Goal: Information Seeking & Learning: Learn about a topic

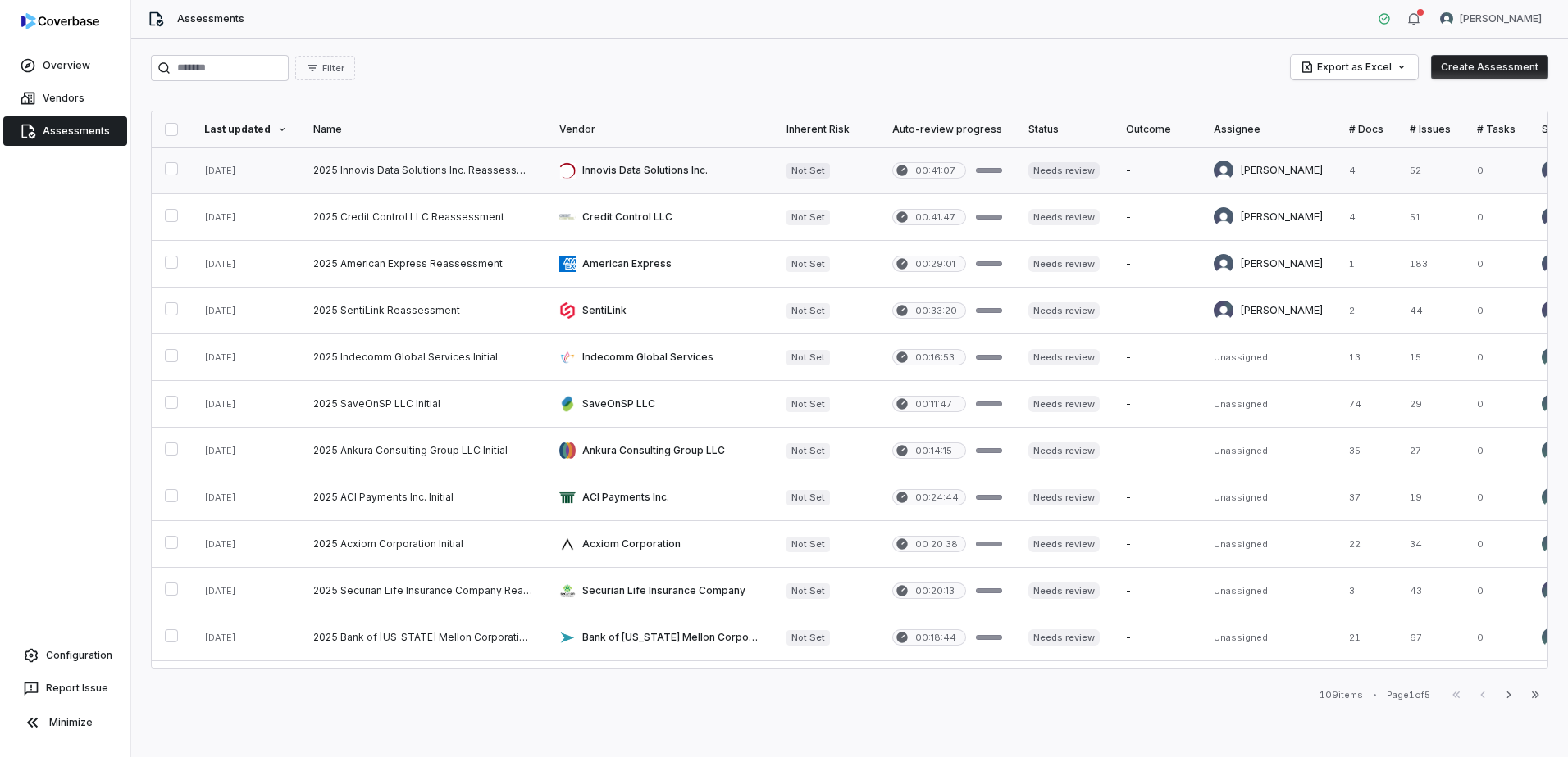
click at [418, 168] on link at bounding box center [423, 170] width 246 height 46
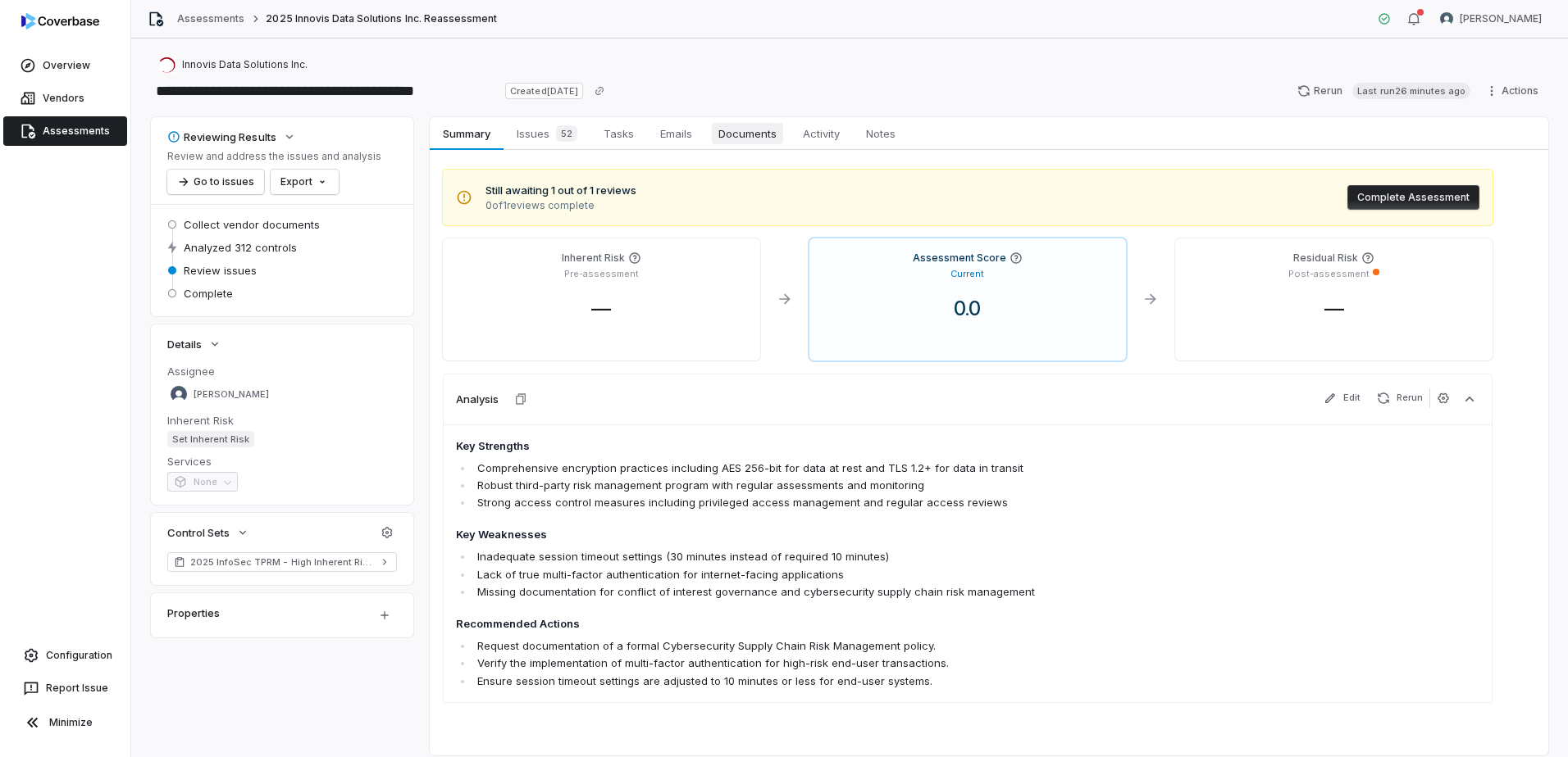
click at [760, 140] on span "Documents" at bounding box center [747, 134] width 71 height 22
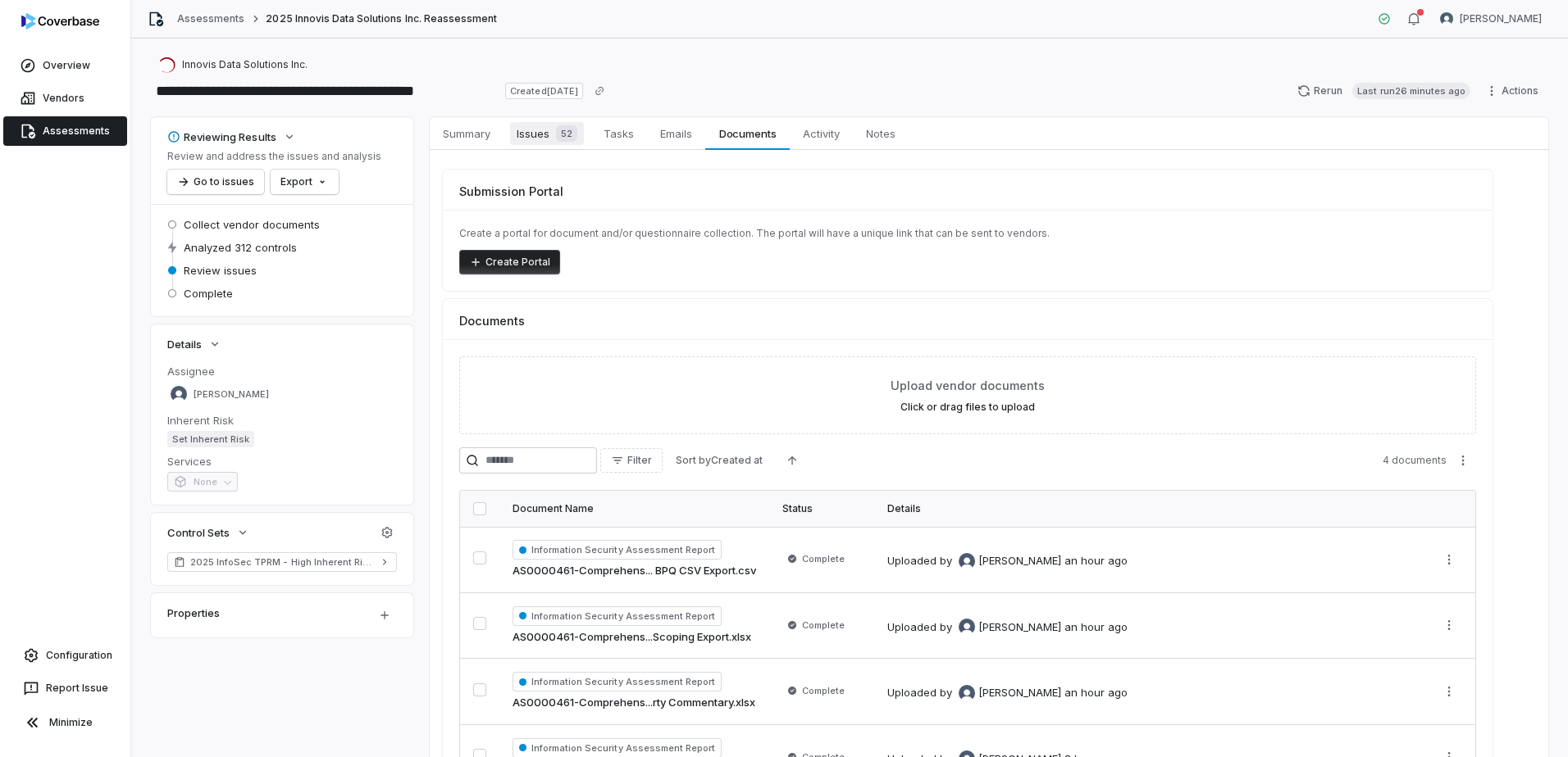
click at [538, 140] on span "Issues 52" at bounding box center [546, 133] width 73 height 22
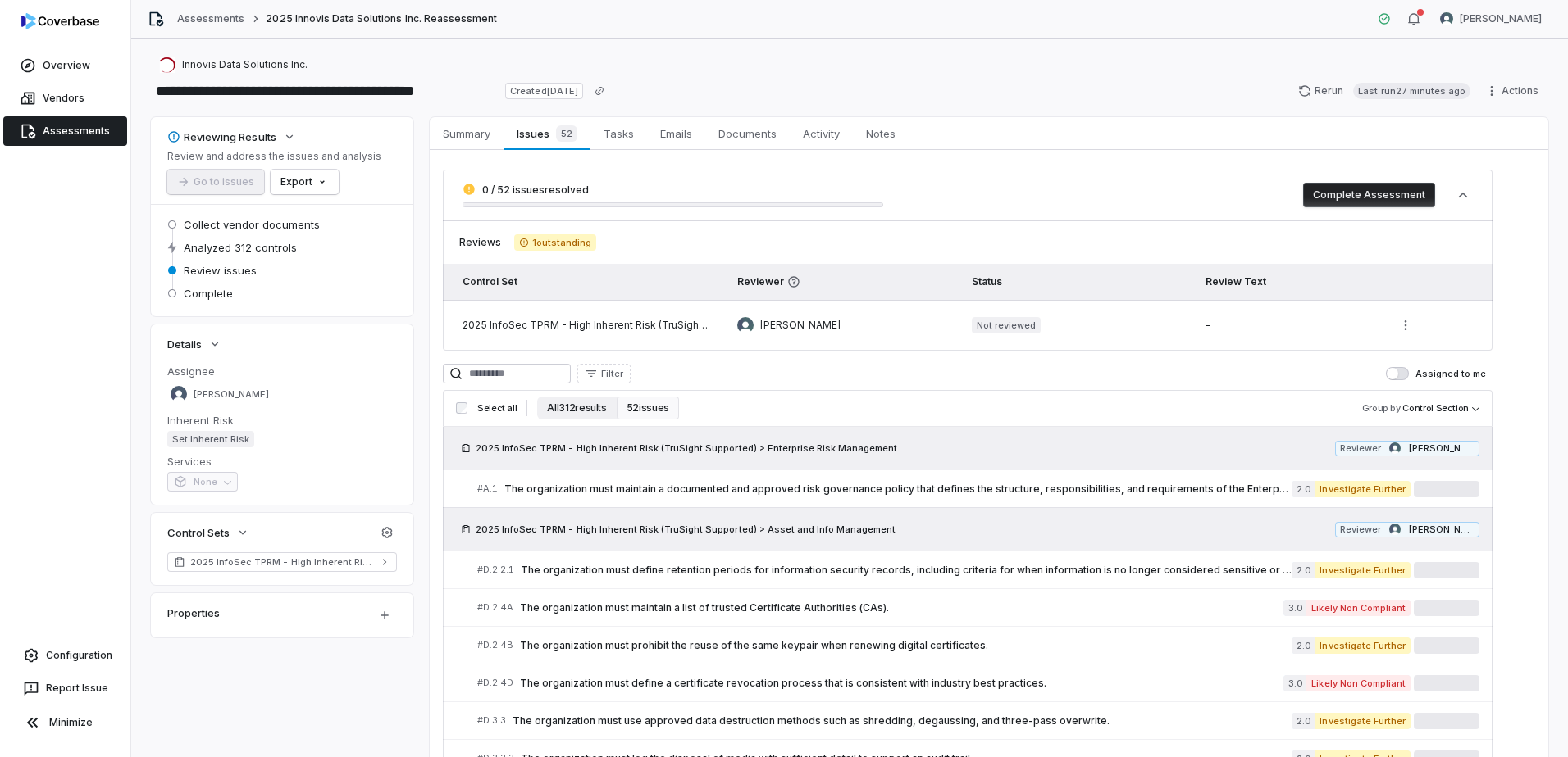
click at [587, 410] on button "All 312 results" at bounding box center [576, 408] width 78 height 22
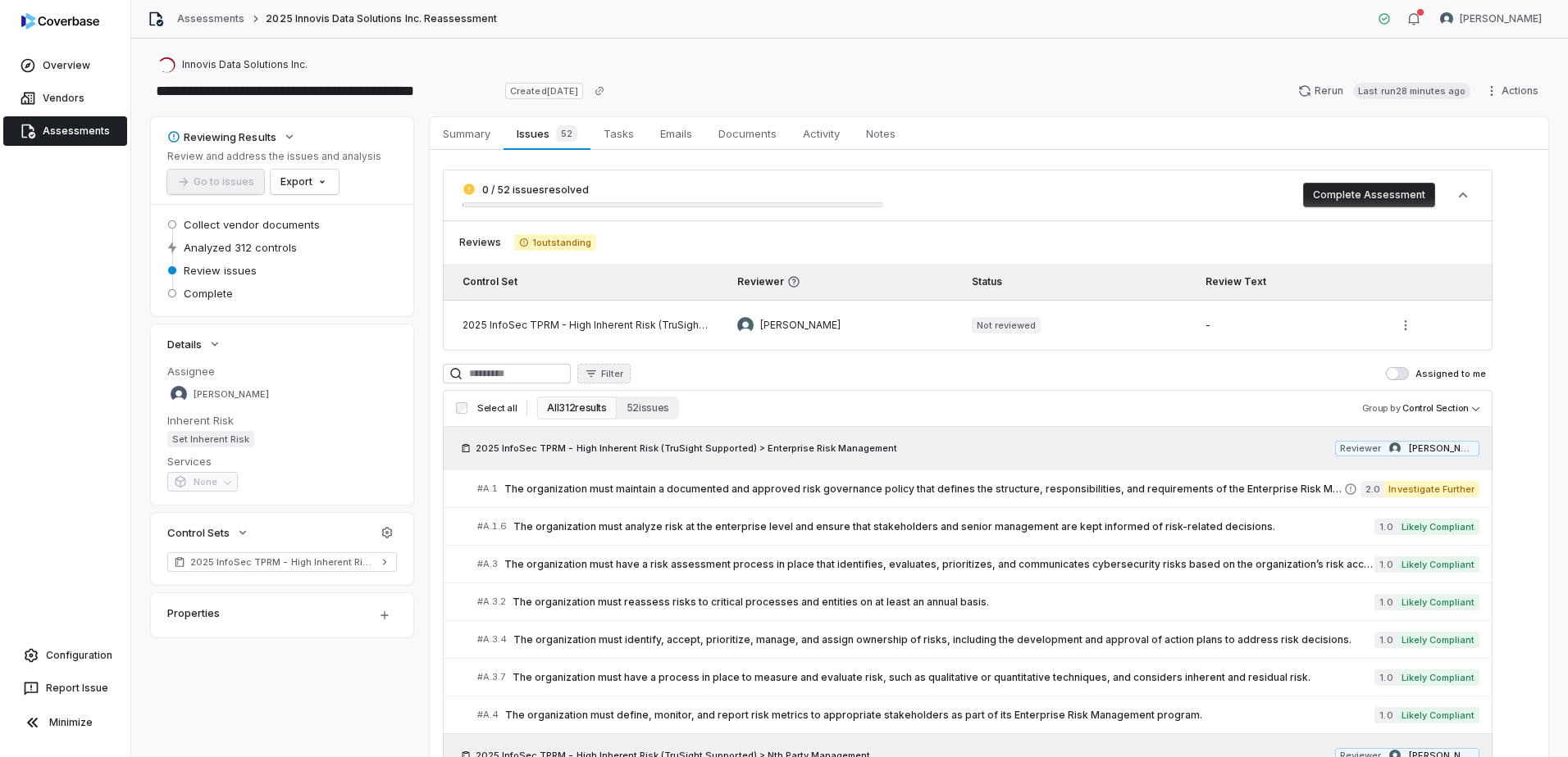
click at [623, 378] on span "Filter" at bounding box center [611, 374] width 22 height 13
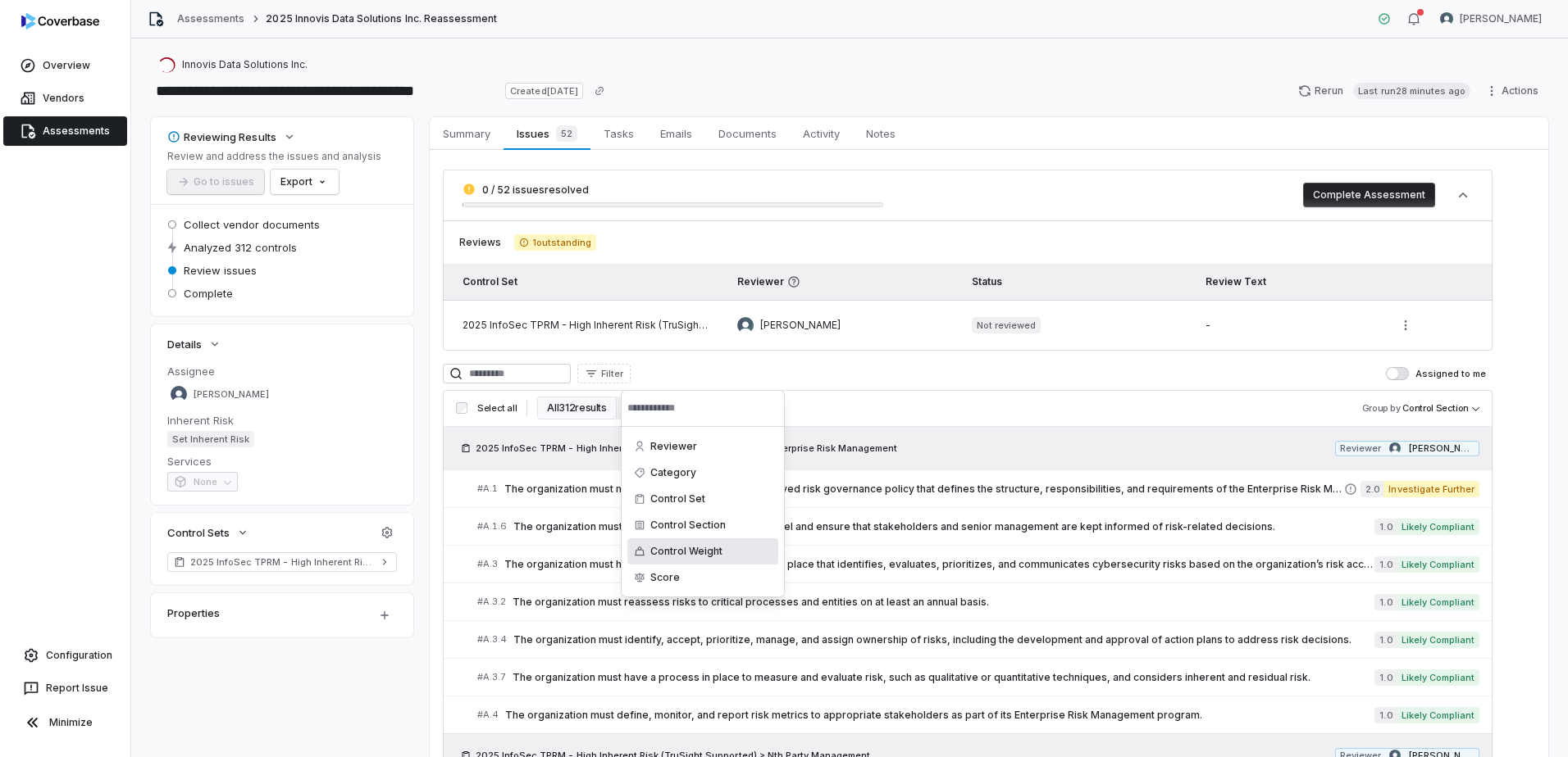
click at [678, 555] on div "Control Weight" at bounding box center [702, 552] width 151 height 26
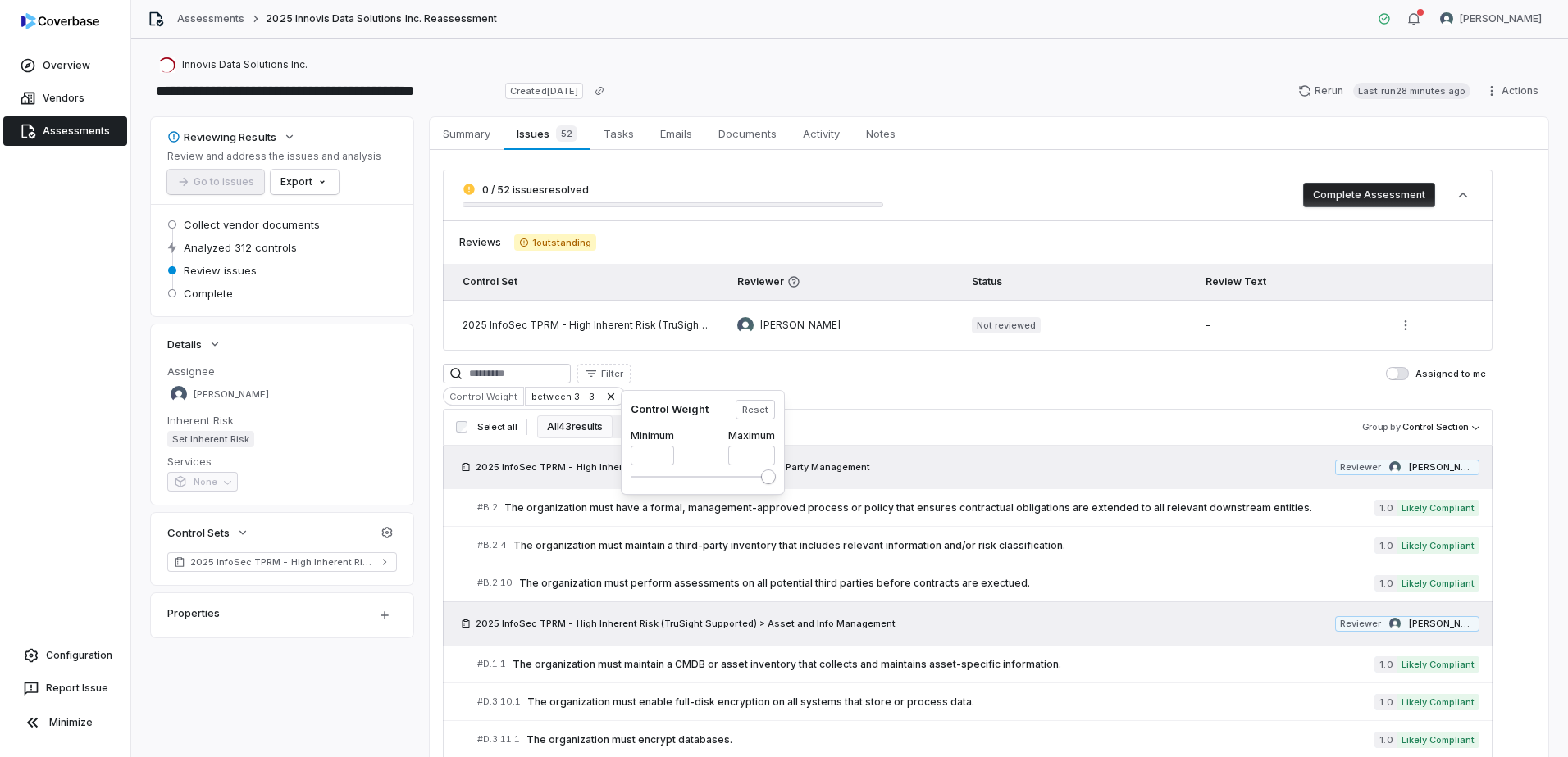
click at [1042, 427] on html "**********" at bounding box center [784, 378] width 1568 height 757
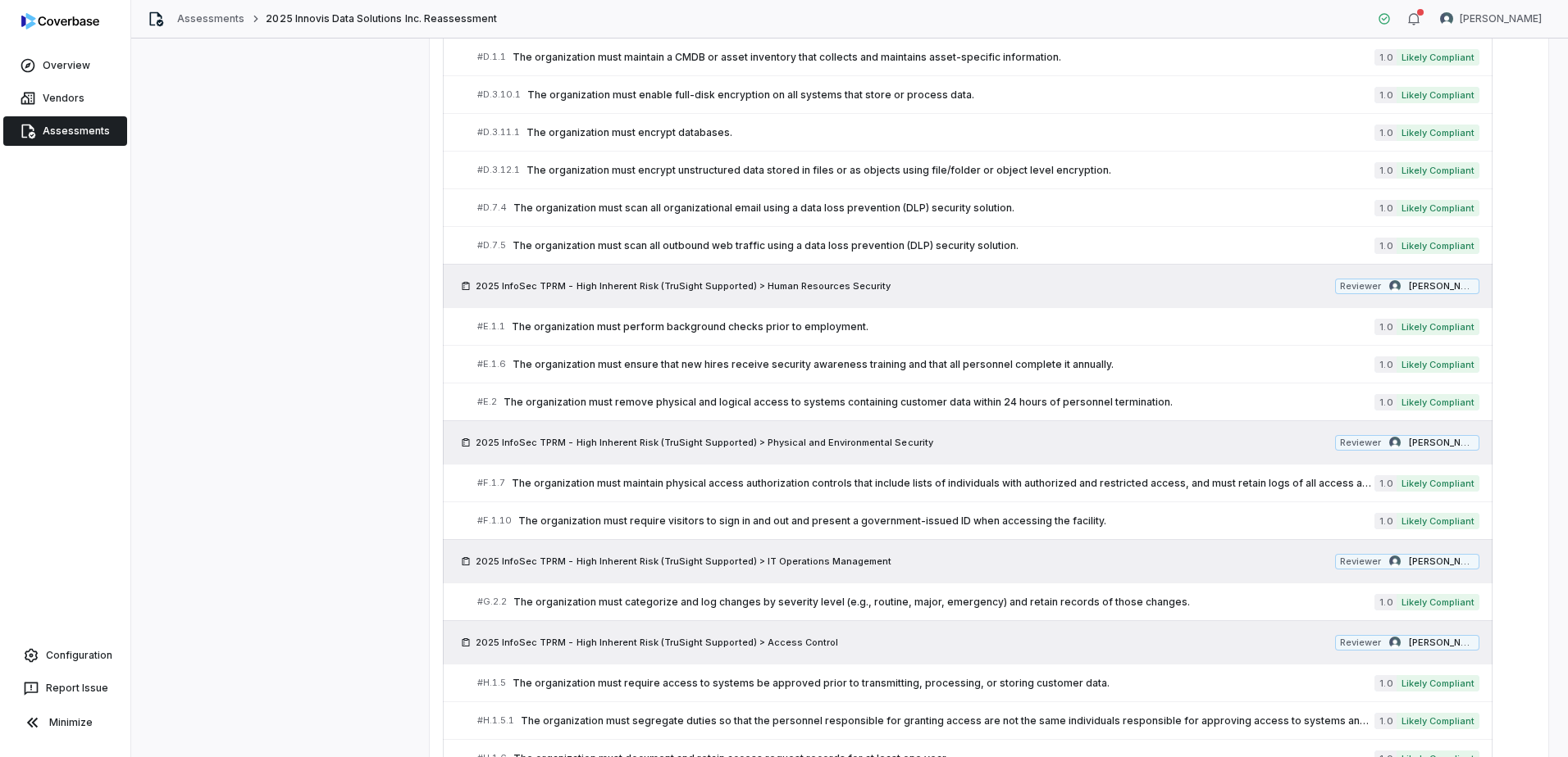
scroll to position [560, 0]
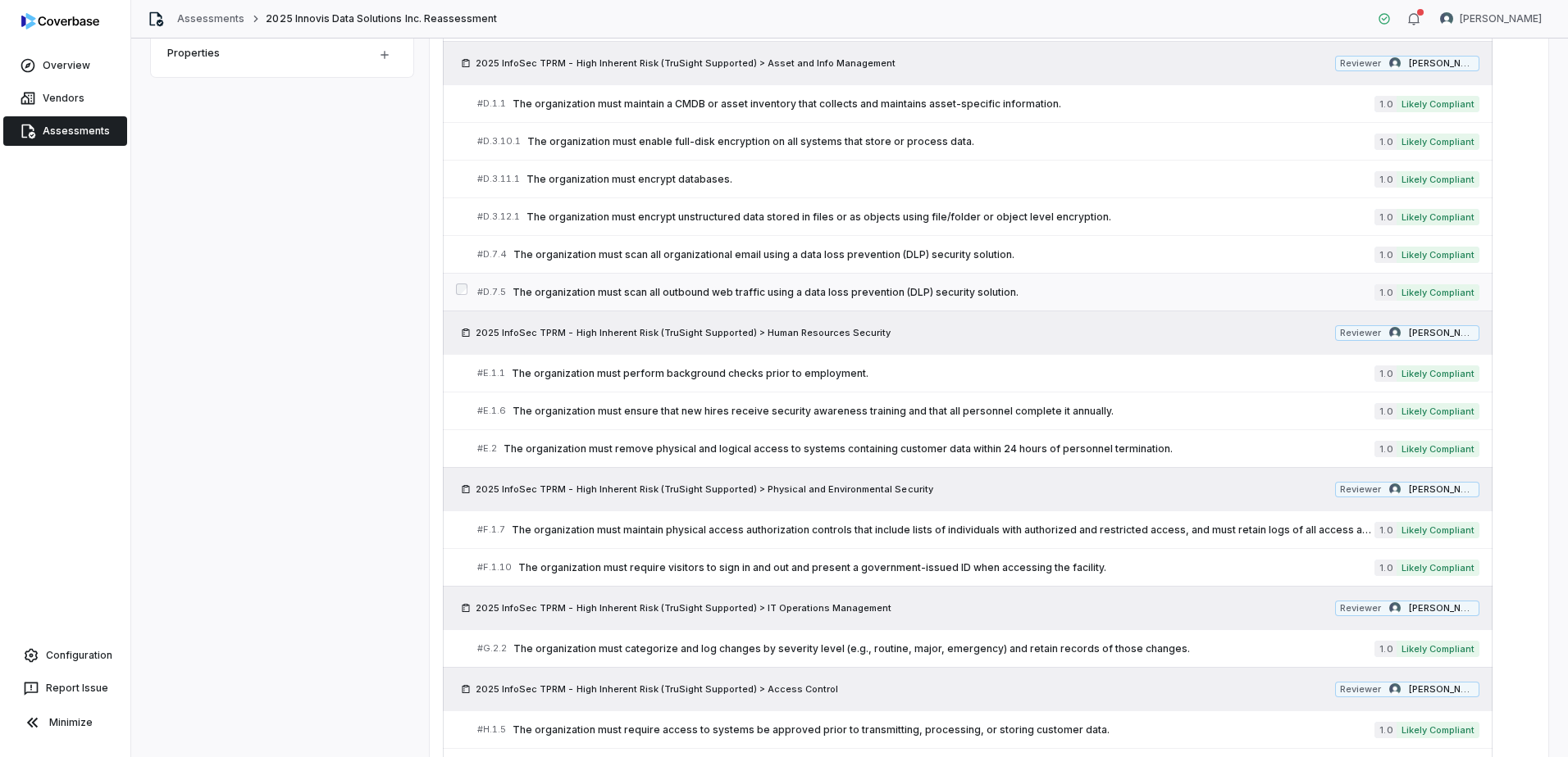
click at [694, 290] on span "The organization must scan all outbound web traffic using a data loss preventio…" at bounding box center [943, 292] width 862 height 13
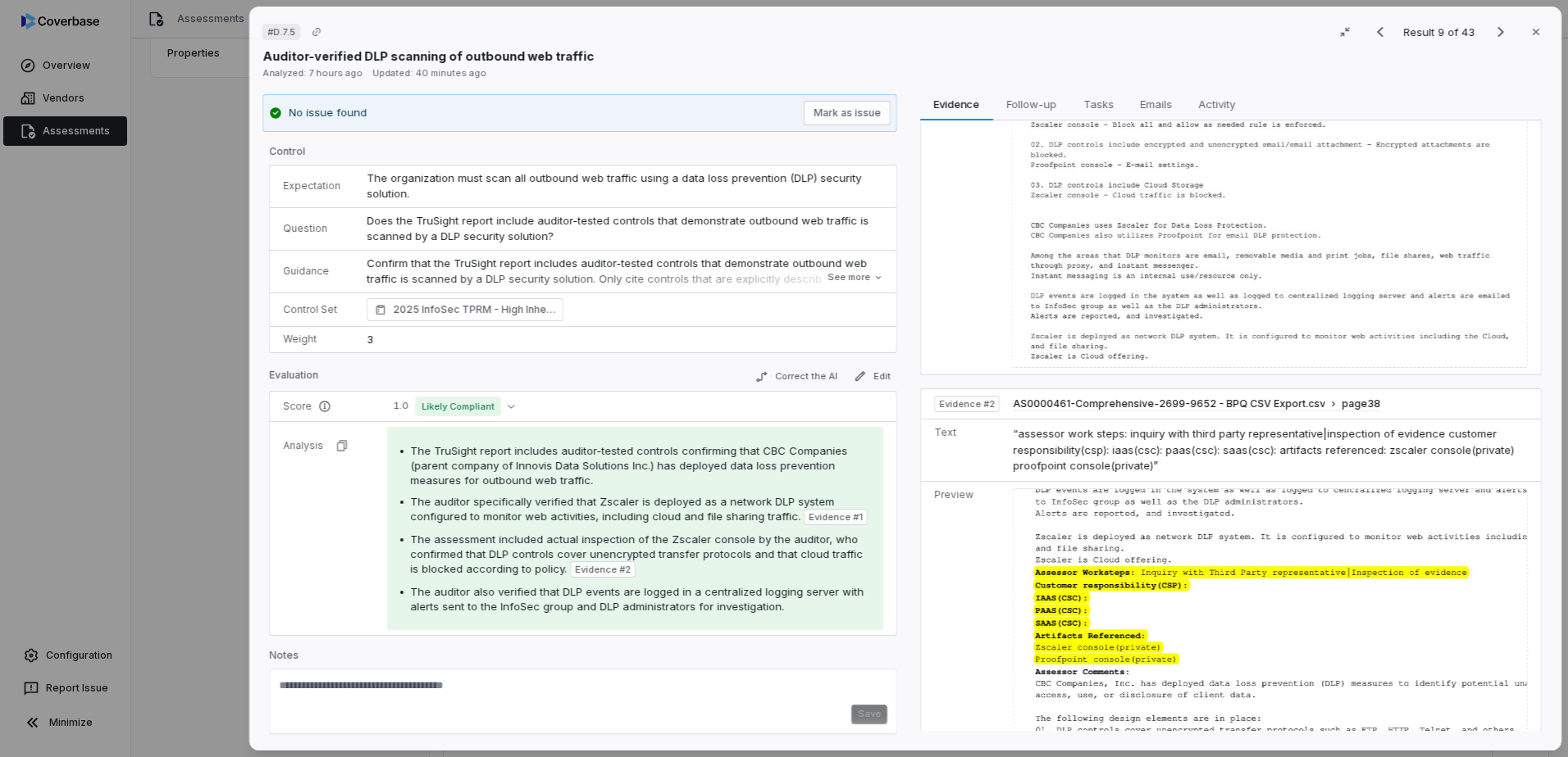
scroll to position [449, 0]
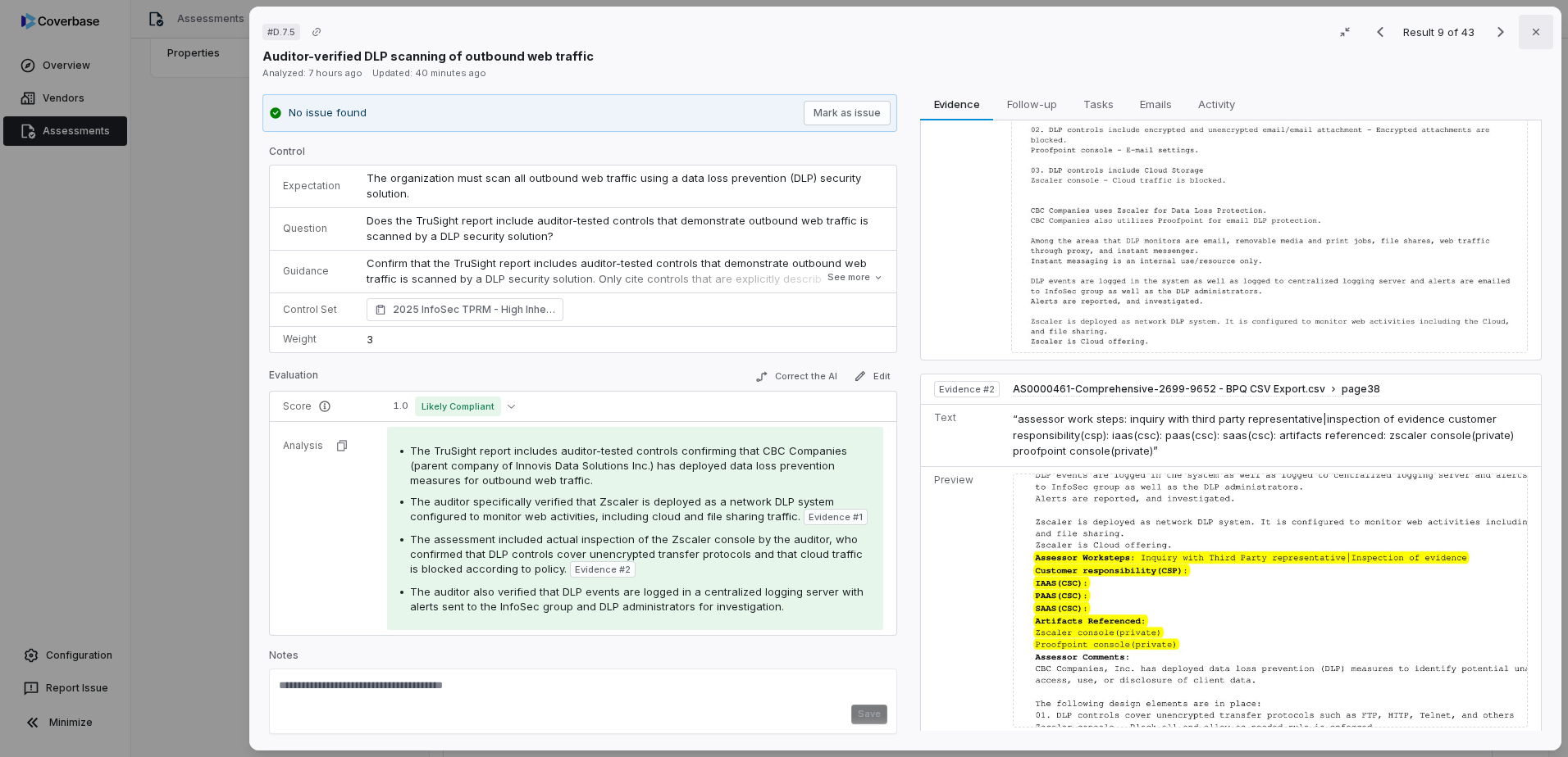
click at [1534, 34] on button "Close" at bounding box center [1535, 31] width 34 height 34
click at [1529, 30] on icon "button" at bounding box center [1535, 31] width 13 height 13
